Goal: Check status: Check status

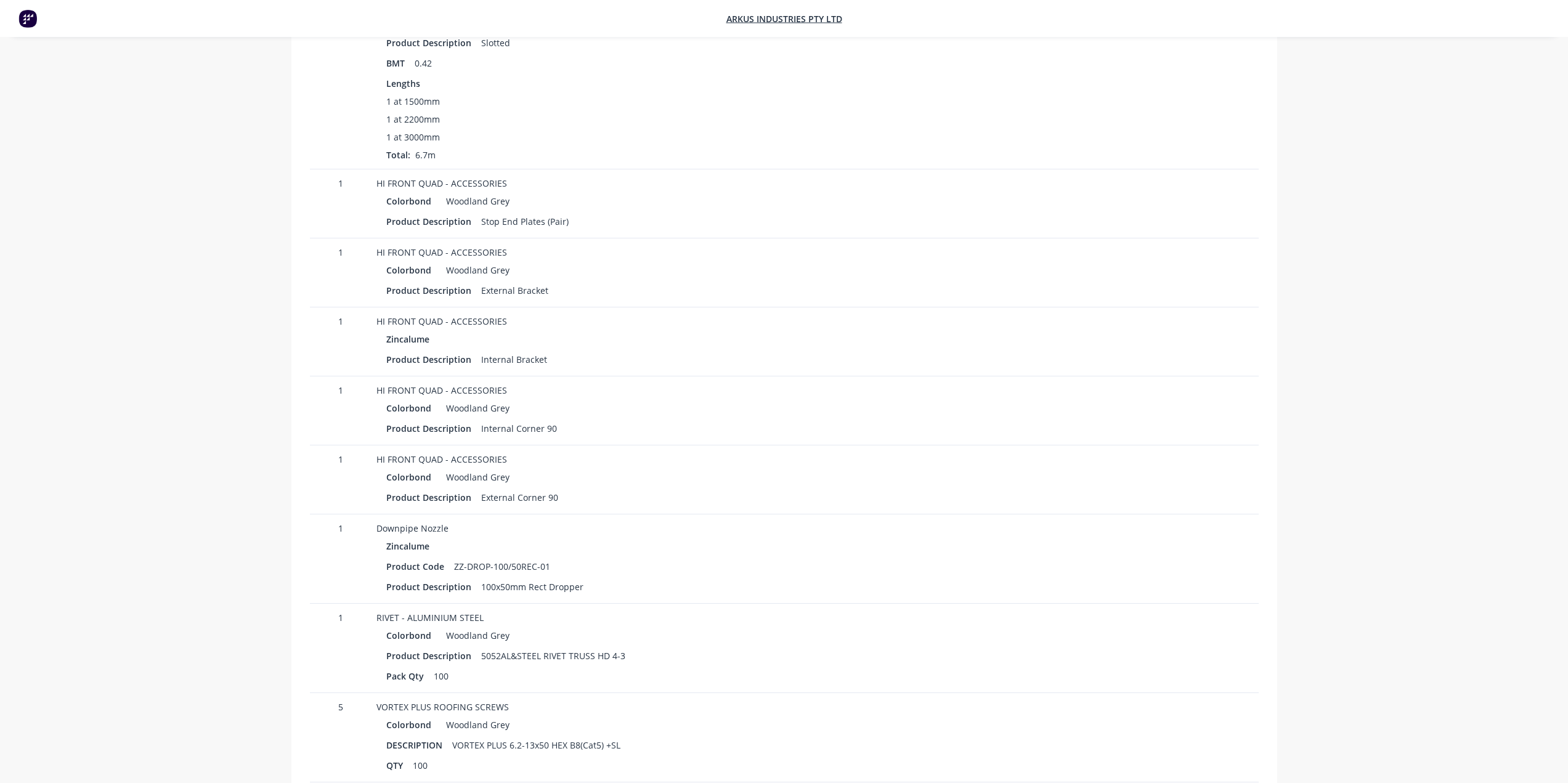
scroll to position [493, 0]
